Goal: Feedback & Contribution: Submit feedback/report problem

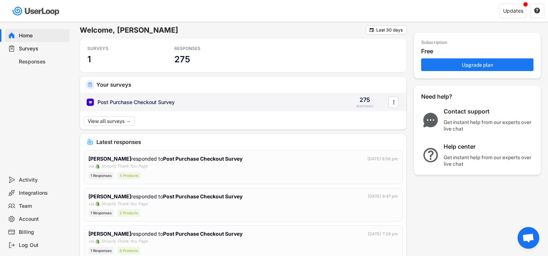
click at [389, 100] on div "" at bounding box center [394, 102] width 10 height 12
click at [347, 100] on div "275 RESPONSES" at bounding box center [365, 102] width 36 height 13
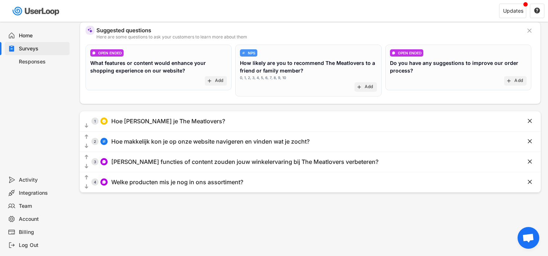
scroll to position [68, 0]
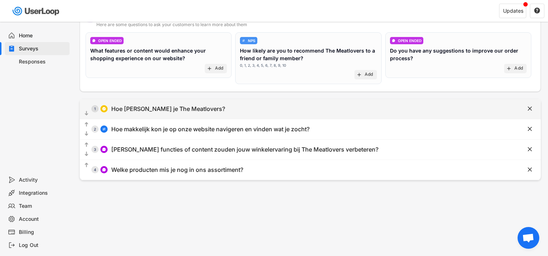
click at [326, 114] on div "  1 Hoe ken je The Meatlovers?" at bounding box center [292, 109] width 425 height 16
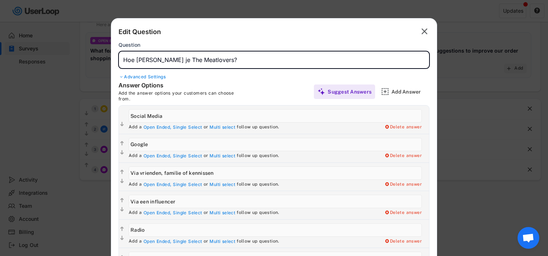
click at [167, 64] on input "input" at bounding box center [274, 59] width 311 height 17
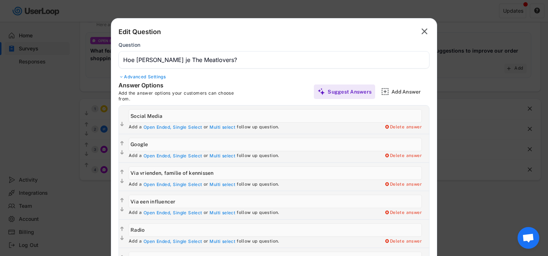
click at [423, 33] on text "" at bounding box center [425, 31] width 6 height 11
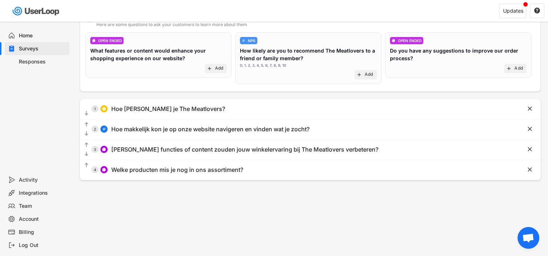
scroll to position [0, 0]
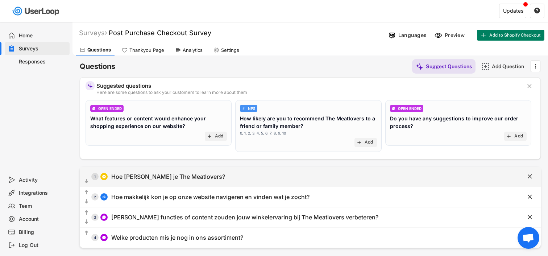
click at [147, 178] on div "Hoe [PERSON_NAME] je The Meatlovers?" at bounding box center [168, 177] width 114 height 8
type input "Hoe [PERSON_NAME] je The Meatlovers?"
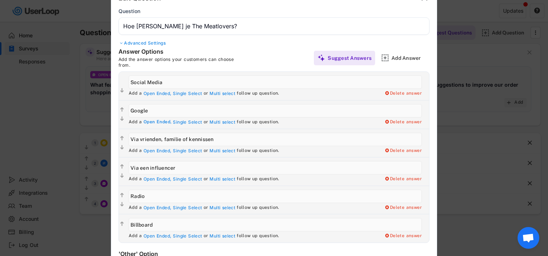
scroll to position [38, 0]
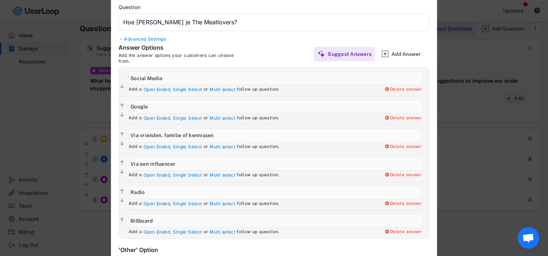
drag, startPoint x: 168, startPoint y: 77, endPoint x: 108, endPoint y: 76, distance: 60.6
click at [108, 76] on body "Welcome, [PERSON_NAME]  Last 30 days SURVEYS 1 RESPONSES 275 Your surveys Post…" at bounding box center [274, 90] width 548 height 256
drag, startPoint x: 217, startPoint y: 135, endPoint x: 109, endPoint y: 132, distance: 107.7
click at [110, 132] on body "Welcome, [PERSON_NAME]  Last 30 days SURVEYS 1 RESPONSES 275 Your surveys Post…" at bounding box center [274, 90] width 548 height 256
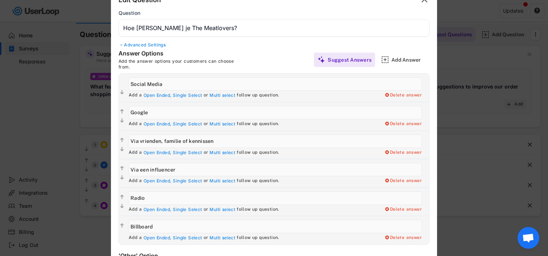
scroll to position [0, 0]
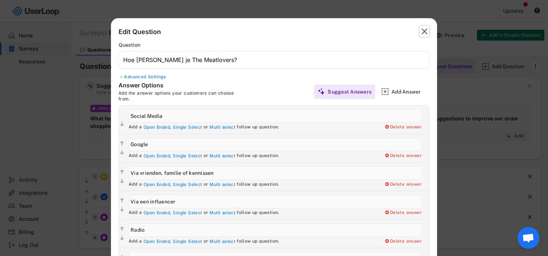
click at [426, 33] on text "" at bounding box center [425, 31] width 6 height 11
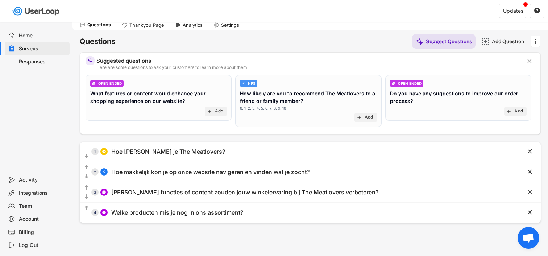
scroll to position [35, 0]
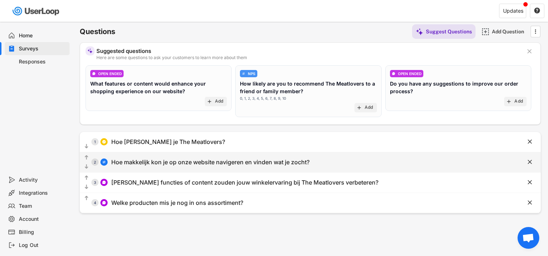
click at [279, 165] on div "Hoe makkelijk kon je op onze website navigeren en vinden wat je zocht?" at bounding box center [210, 162] width 198 height 8
type input "Hoe makkelijk kon je op onze website navigeren en vinden wat je zocht?"
select select ""1_5""
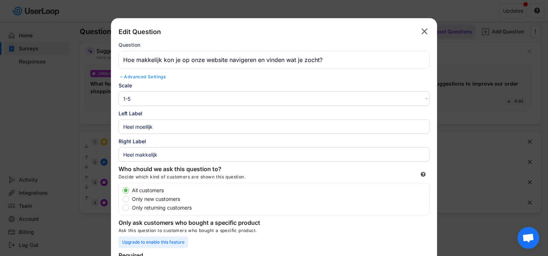
click at [209, 63] on input "input" at bounding box center [274, 59] width 311 height 17
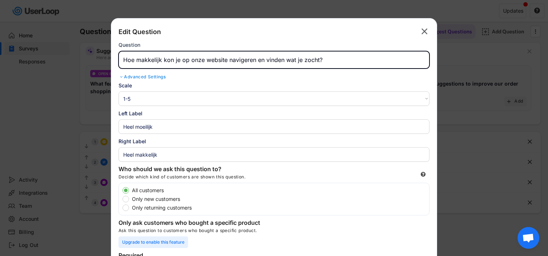
click at [209, 63] on input "input" at bounding box center [274, 59] width 311 height 17
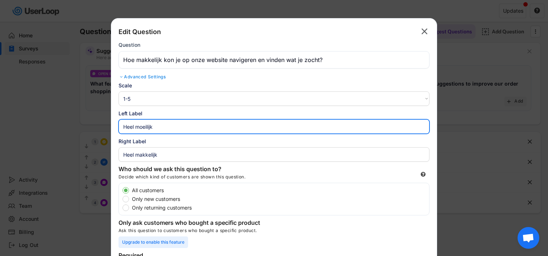
click at [159, 128] on input "input" at bounding box center [274, 126] width 311 height 15
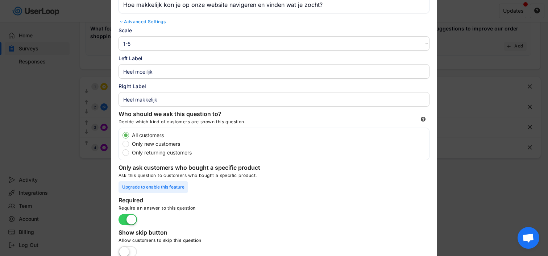
scroll to position [0, 0]
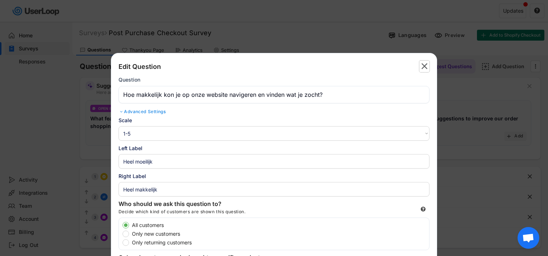
click at [422, 62] on text "" at bounding box center [425, 66] width 6 height 11
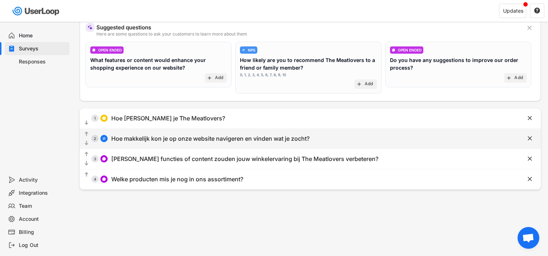
scroll to position [75, 0]
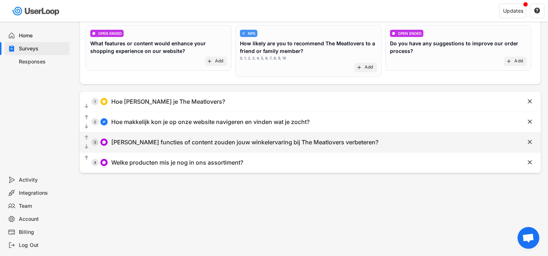
click at [199, 144] on div "[PERSON_NAME] functies of content zouden jouw winkelervaring bij The Meatlovers…" at bounding box center [244, 143] width 267 height 8
type input "[PERSON_NAME] functies of content zouden jouw winkelervaring bij The Meatlovers…"
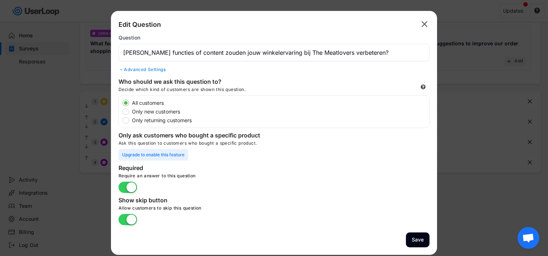
click at [231, 50] on input "input" at bounding box center [274, 52] width 311 height 17
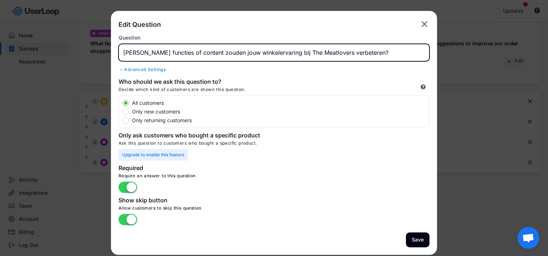
click at [231, 50] on input "input" at bounding box center [274, 52] width 311 height 17
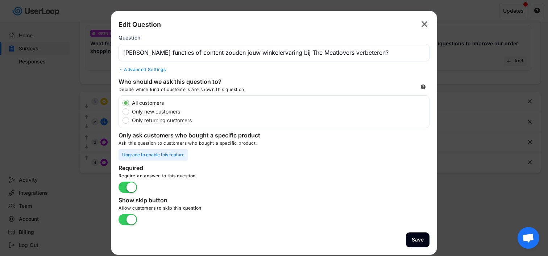
click at [428, 25] on icon "" at bounding box center [425, 24] width 10 height 12
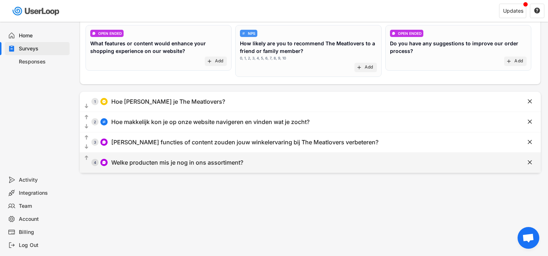
click at [127, 165] on div "Welke producten mis je nog in ons assortiment?" at bounding box center [177, 163] width 132 height 8
type input "Welke producten mis je nog in ons assortiment?"
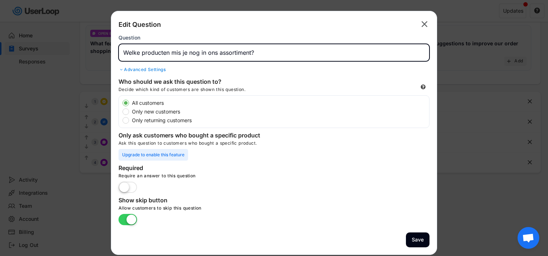
click at [201, 52] on input "input" at bounding box center [274, 52] width 311 height 17
click at [420, 24] on icon "" at bounding box center [425, 24] width 10 height 12
